Goal: Information Seeking & Learning: Learn about a topic

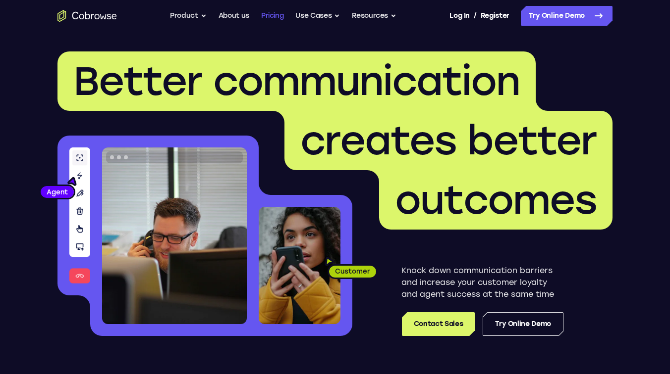
click at [261, 10] on link "Pricing" at bounding box center [272, 16] width 23 height 20
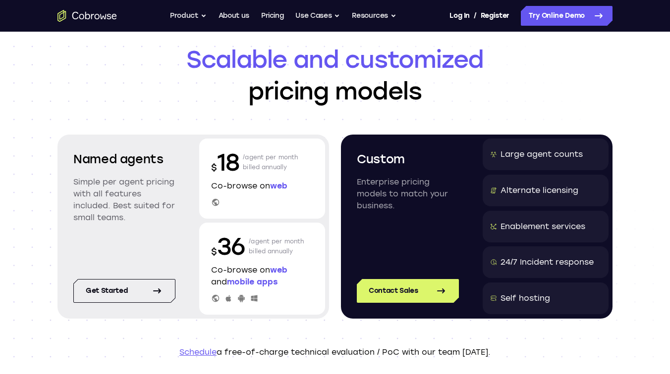
scroll to position [58, 0]
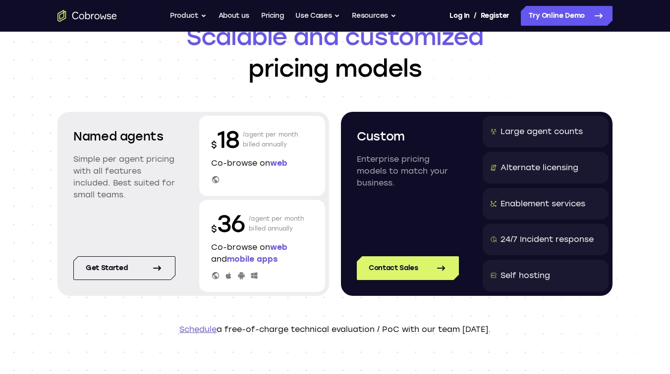
click at [274, 222] on p "/agent per month billed annually" at bounding box center [276, 224] width 55 height 32
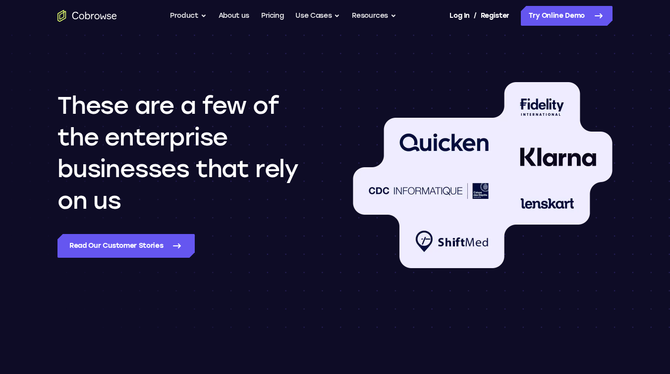
scroll to position [861, 0]
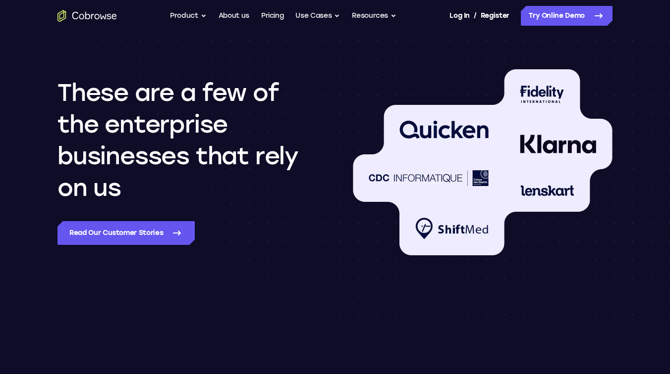
click at [96, 16] on icon "Go to the home page" at bounding box center [86, 16] width 59 height 12
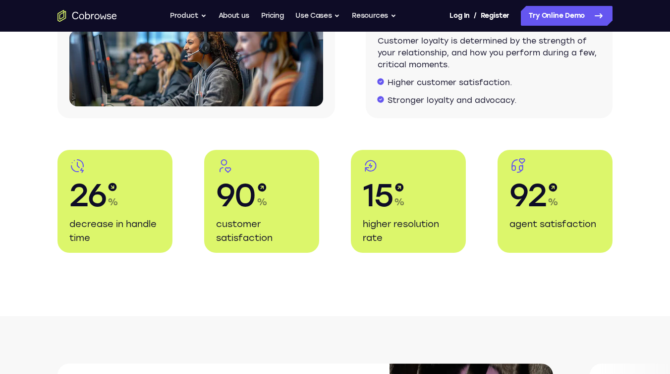
scroll to position [1822, 0]
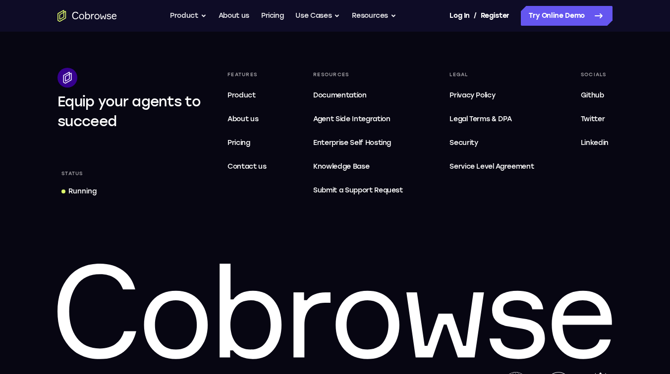
scroll to position [3030, 0]
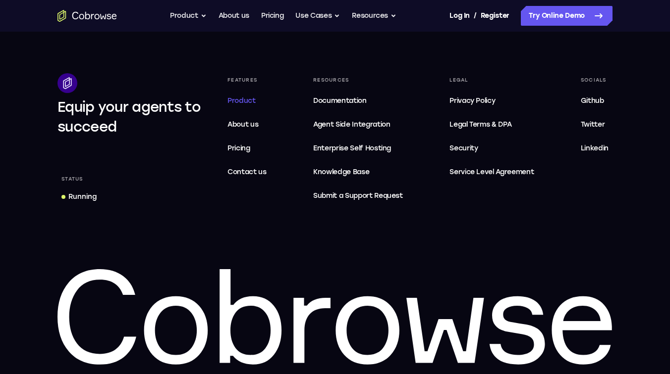
click at [252, 100] on span "Product" at bounding box center [241, 101] width 28 height 8
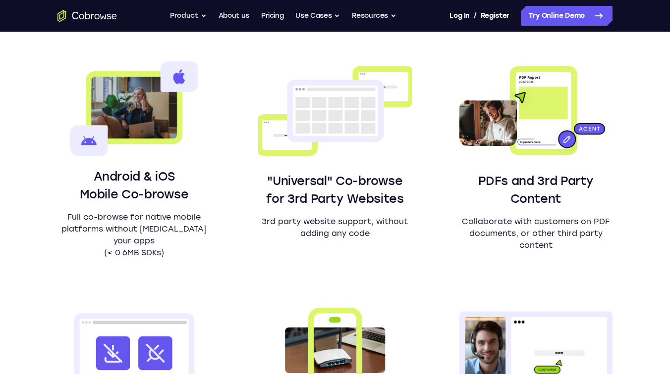
scroll to position [631, 0]
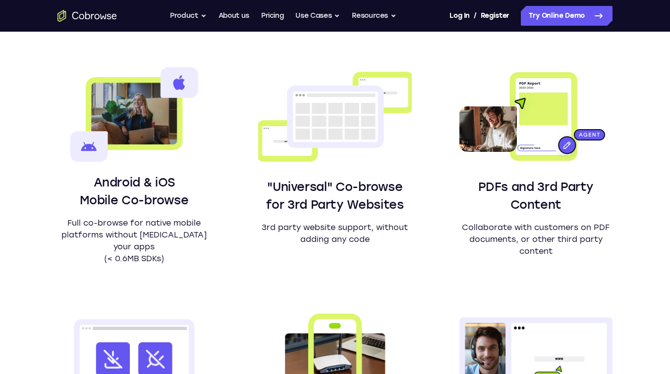
click at [315, 227] on p "3rd party website support, without adding any code" at bounding box center [334, 234] width 153 height 24
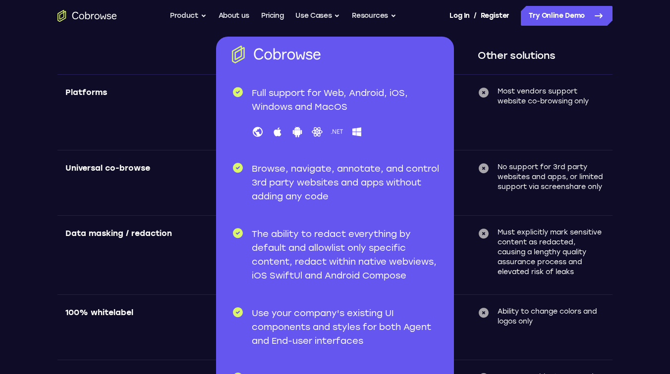
scroll to position [3001, 0]
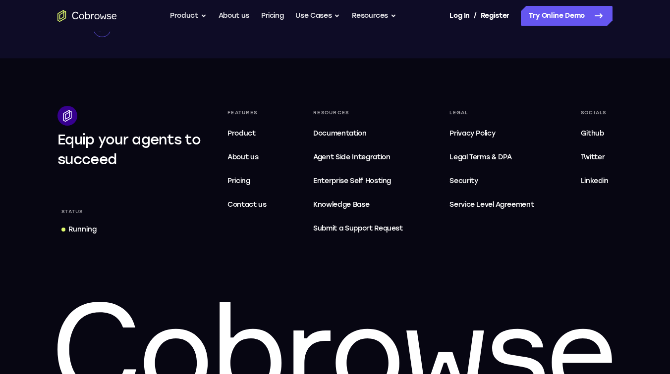
scroll to position [1854, 0]
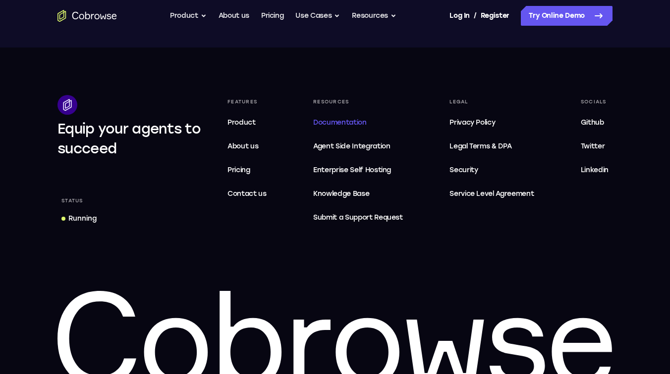
click at [332, 120] on span "Documentation" at bounding box center [339, 122] width 53 height 8
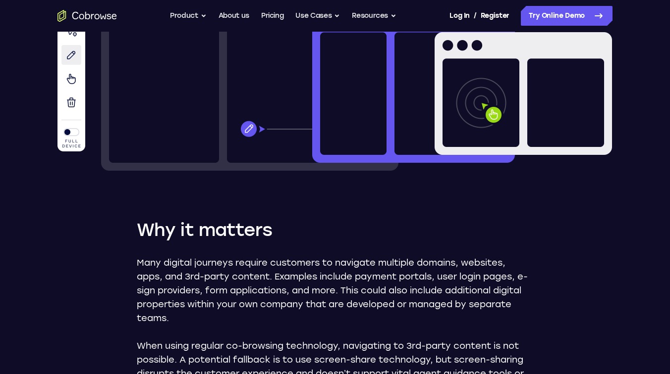
scroll to position [0, 0]
